Goal: Task Accomplishment & Management: Manage account settings

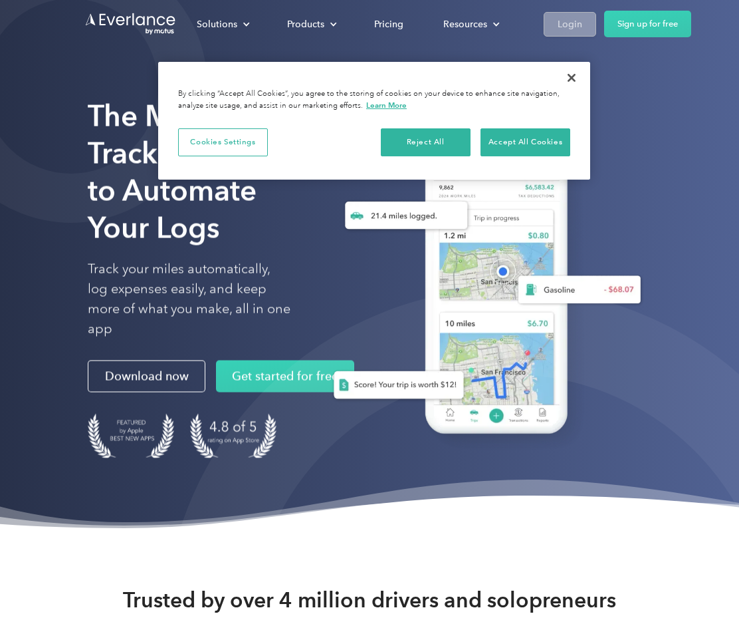
click at [582, 33] on link "Login" at bounding box center [570, 24] width 53 height 25
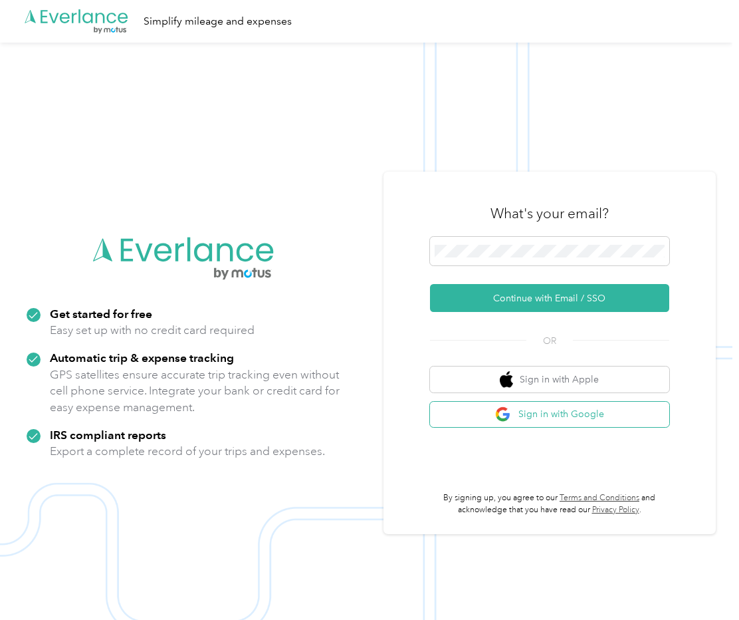
click at [604, 415] on button "Sign in with Google" at bounding box center [549, 414] width 239 height 26
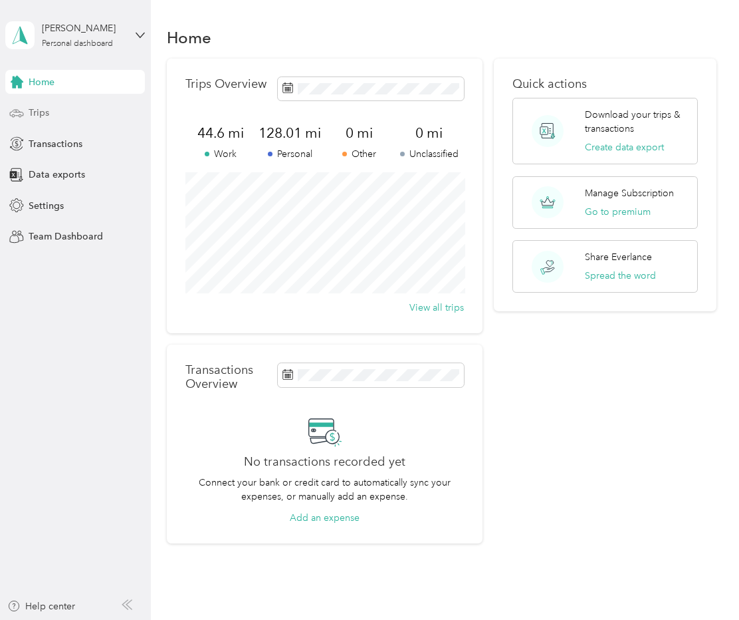
click at [35, 120] on div "Trips" at bounding box center [75, 113] width 140 height 24
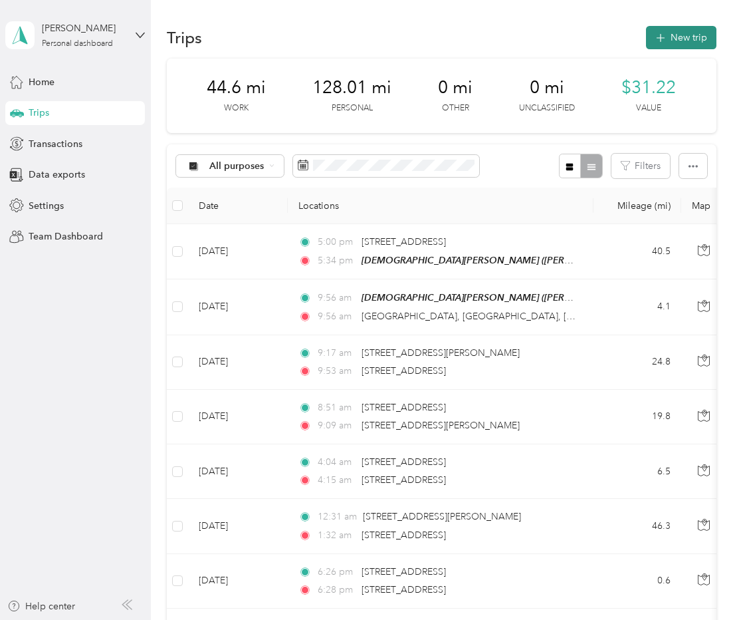
click at [666, 36] on icon "button" at bounding box center [660, 38] width 15 height 15
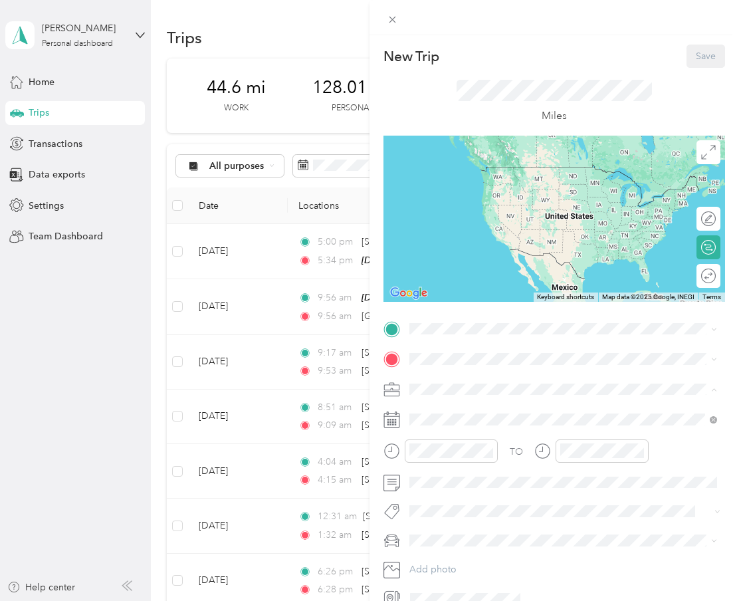
click at [452, 452] on div "Doordash" at bounding box center [563, 459] width 298 height 14
